Goal: Information Seeking & Learning: Learn about a topic

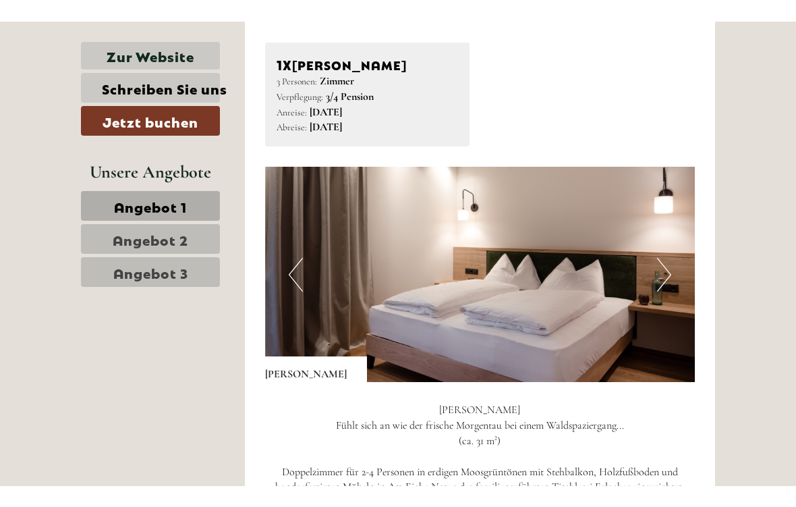
scroll to position [631, 0]
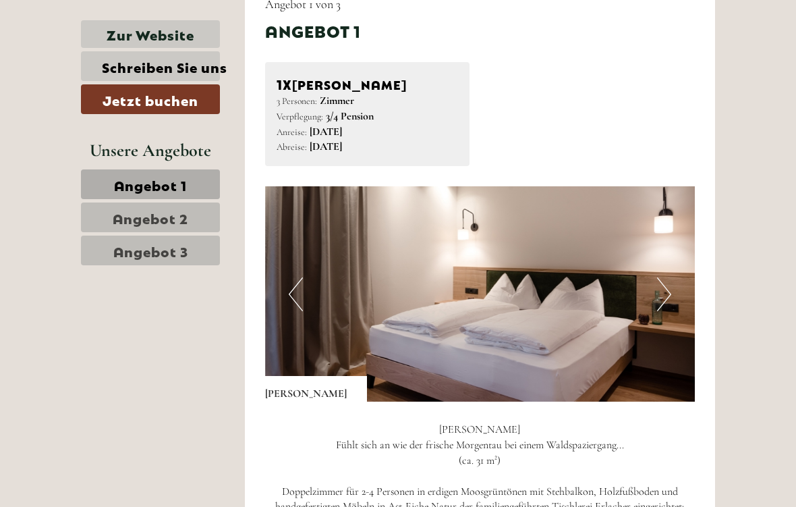
click at [665, 284] on button "Next" at bounding box center [664, 294] width 14 height 34
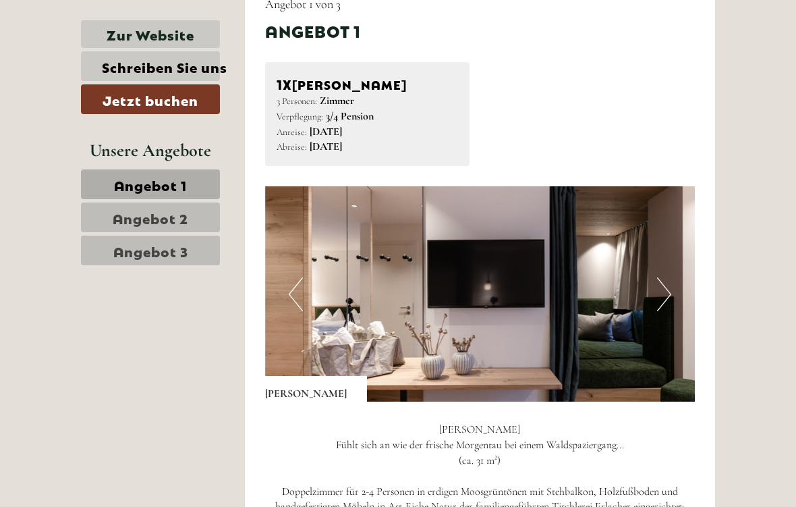
click at [670, 277] on button "Next" at bounding box center [664, 294] width 14 height 34
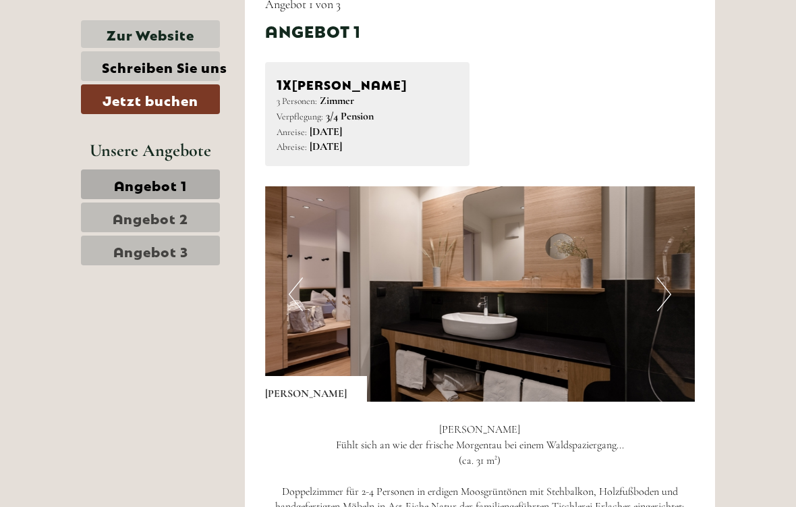
click at [681, 262] on img at bounding box center [480, 293] width 430 height 215
click at [653, 283] on img at bounding box center [480, 293] width 430 height 215
click at [675, 280] on img at bounding box center [480, 293] width 430 height 215
click at [670, 285] on button "Next" at bounding box center [664, 294] width 14 height 34
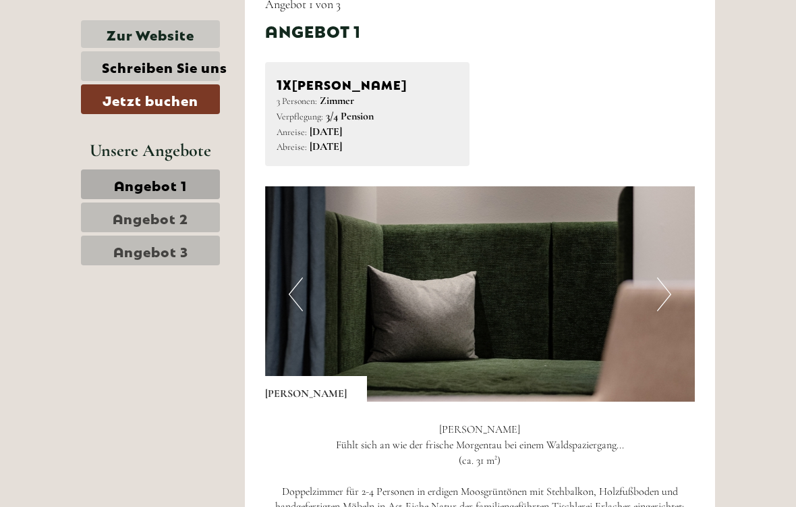
click at [177, 220] on span "Angebot 2" at bounding box center [151, 217] width 76 height 19
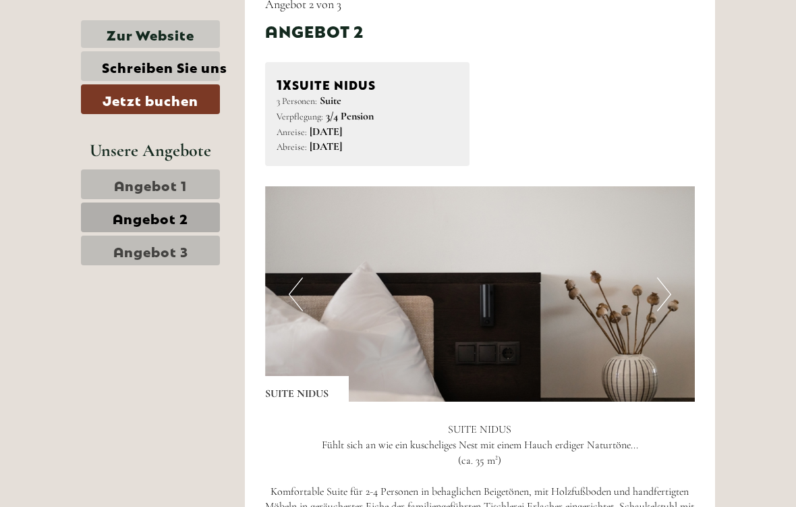
scroll to position [607, 0]
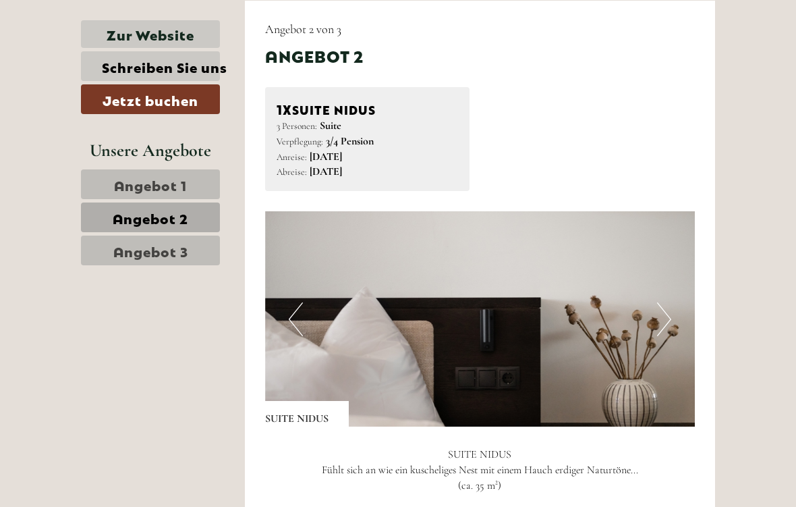
click at [672, 314] on img at bounding box center [480, 318] width 430 height 215
click at [660, 306] on button "Next" at bounding box center [664, 319] width 14 height 34
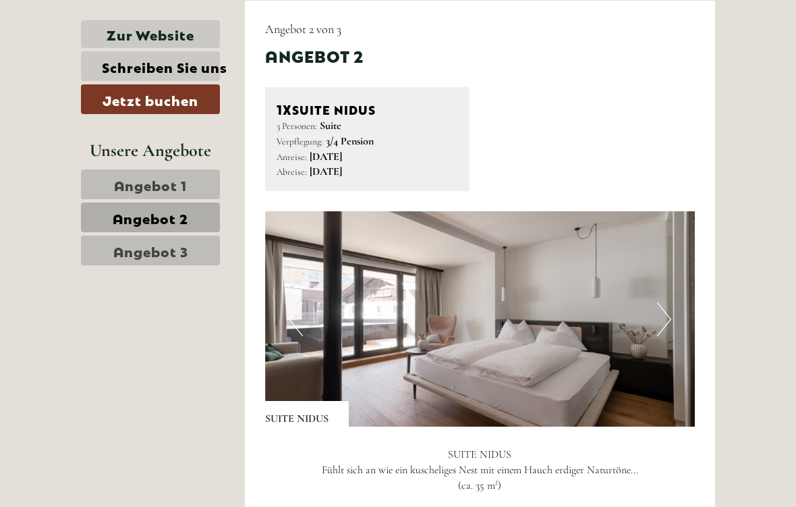
click at [676, 309] on img at bounding box center [480, 318] width 430 height 215
click at [683, 306] on img at bounding box center [480, 318] width 430 height 215
click at [658, 311] on button "Next" at bounding box center [664, 319] width 14 height 34
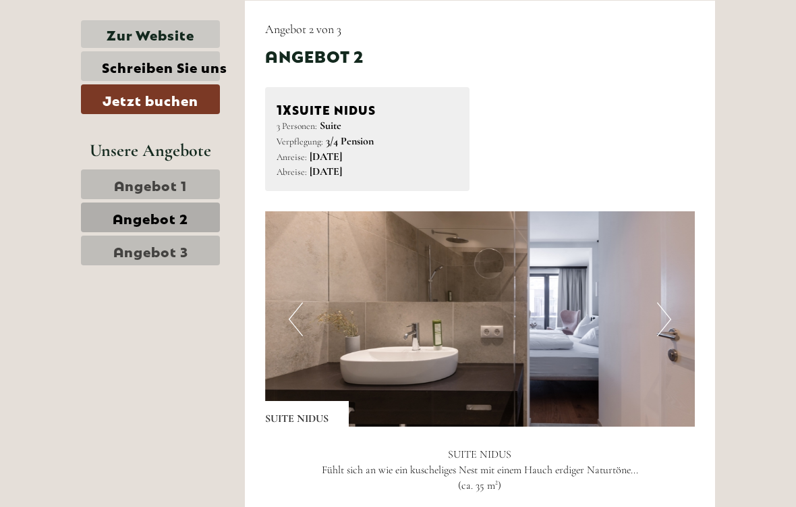
click at [663, 326] on button "Next" at bounding box center [664, 319] width 14 height 34
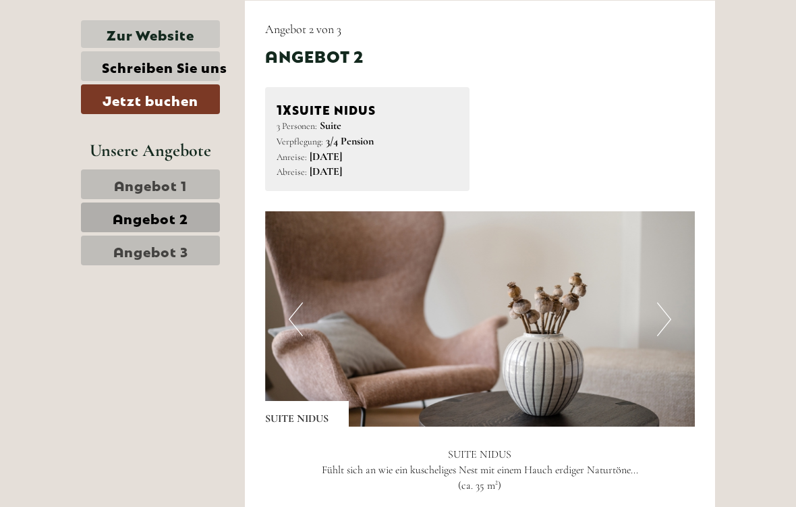
click at [669, 324] on button "Next" at bounding box center [664, 319] width 14 height 34
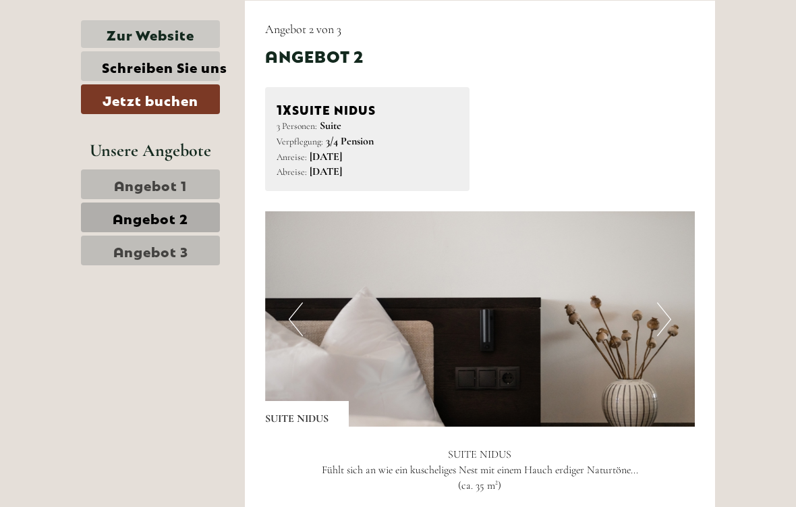
click at [669, 320] on button "Next" at bounding box center [664, 319] width 14 height 34
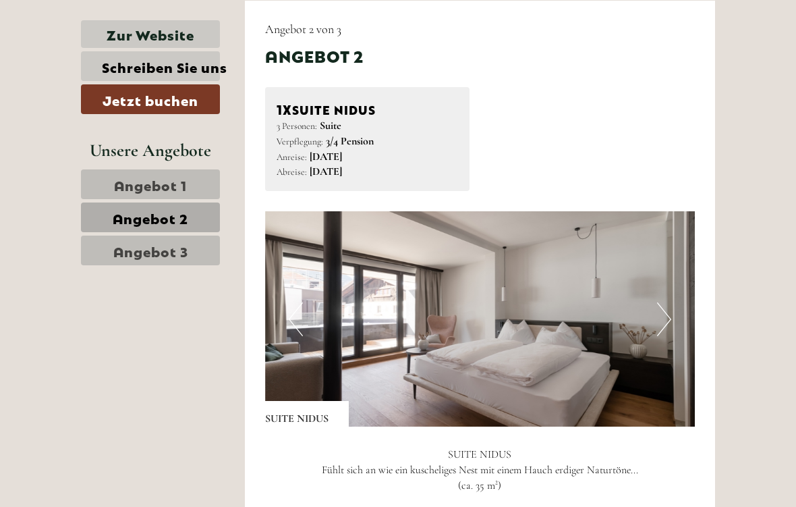
click at [675, 315] on img at bounding box center [480, 318] width 430 height 215
click at [116, 250] on span "Angebot 3" at bounding box center [150, 250] width 75 height 19
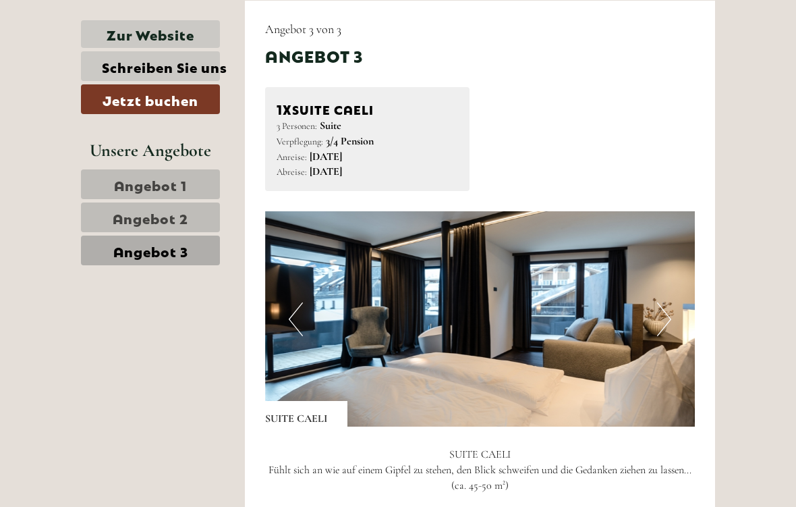
click at [656, 312] on img at bounding box center [480, 318] width 430 height 215
click at [658, 314] on button "Next" at bounding box center [664, 319] width 14 height 34
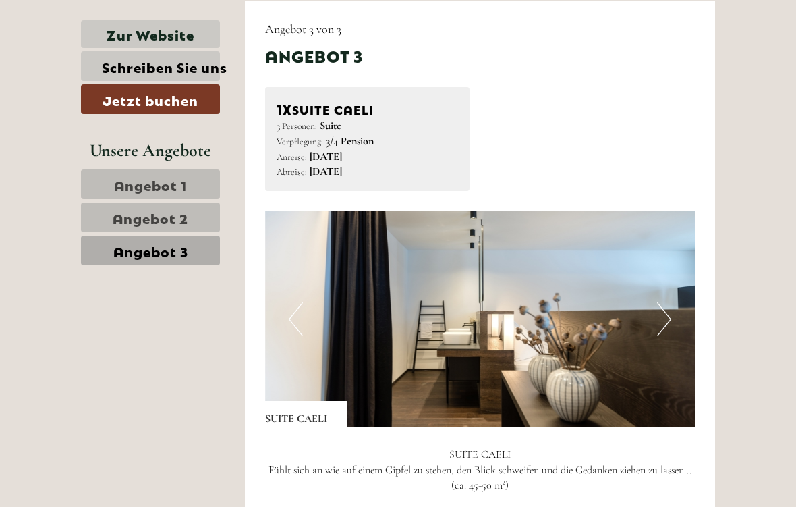
click at [664, 314] on button "Next" at bounding box center [664, 319] width 14 height 34
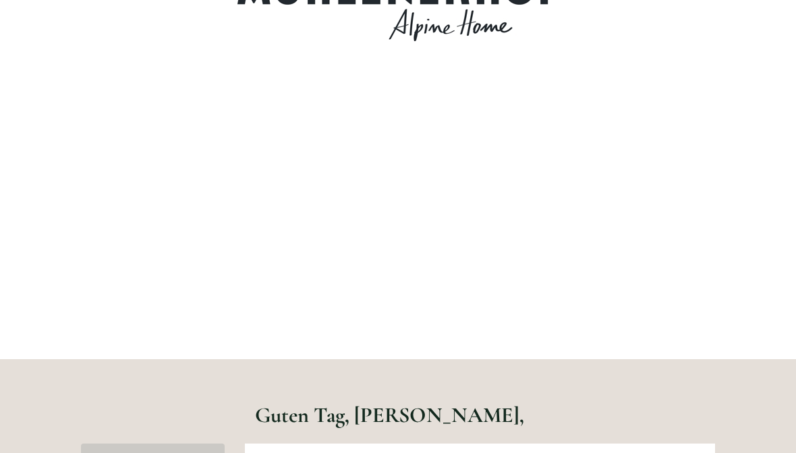
scroll to position [0, 0]
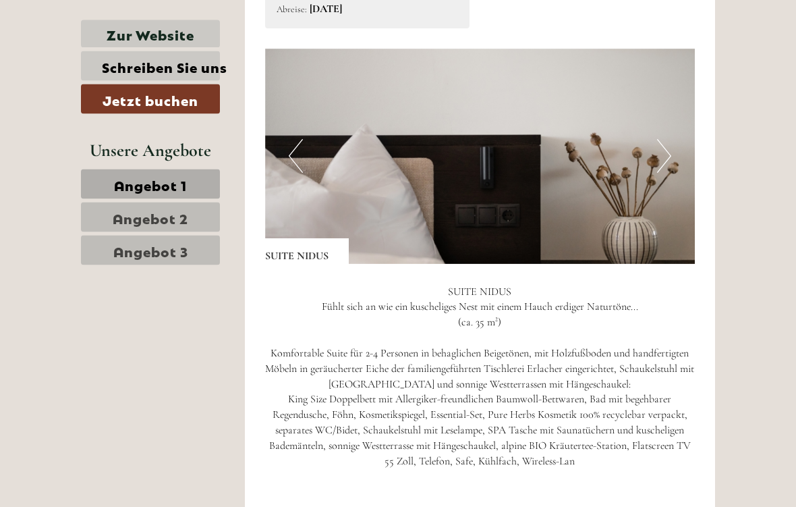
scroll to position [1670, 0]
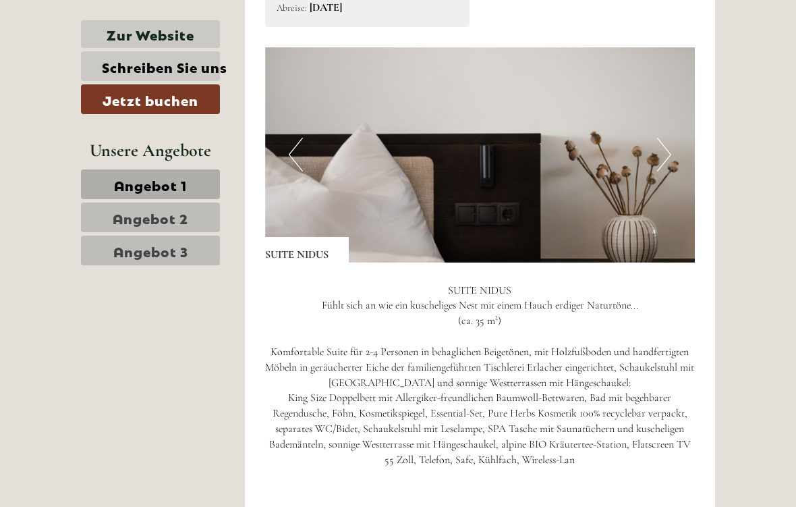
click at [659, 138] on button "Next" at bounding box center [664, 155] width 14 height 34
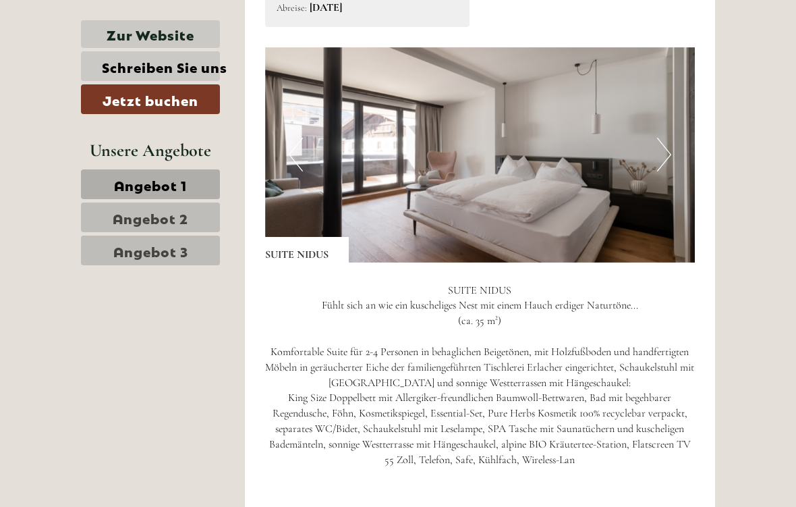
click at [671, 129] on img at bounding box center [480, 154] width 430 height 215
click at [671, 133] on img at bounding box center [480, 154] width 430 height 215
click at [665, 144] on button "Next" at bounding box center [664, 155] width 14 height 34
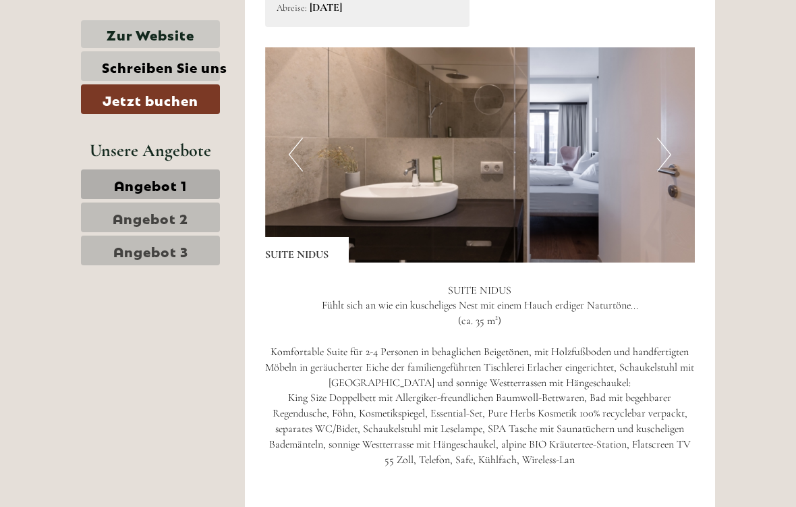
click at [663, 146] on button "Next" at bounding box center [664, 155] width 14 height 34
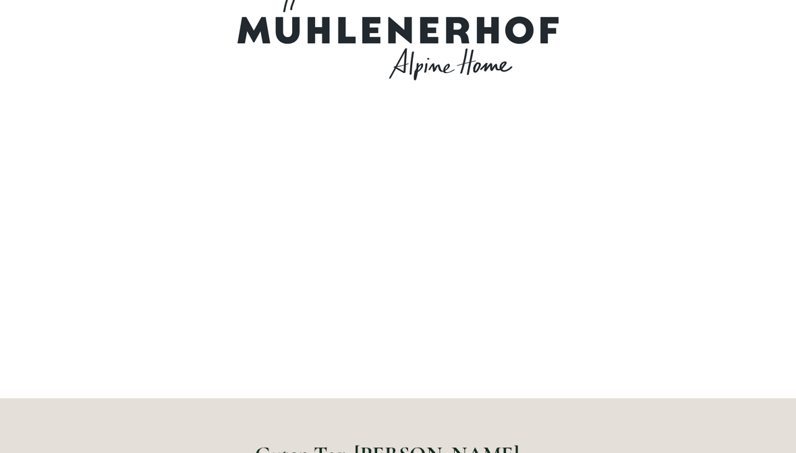
scroll to position [0, 0]
